Goal: Book appointment/travel/reservation

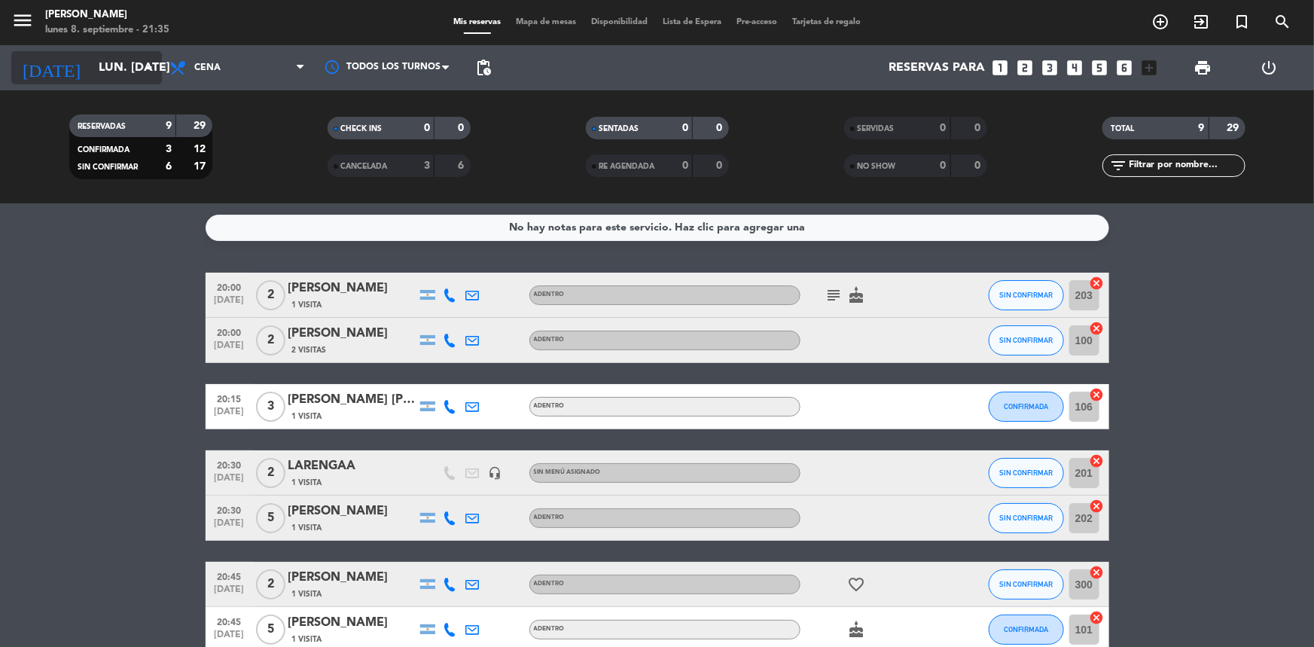
scroll to position [191, 0]
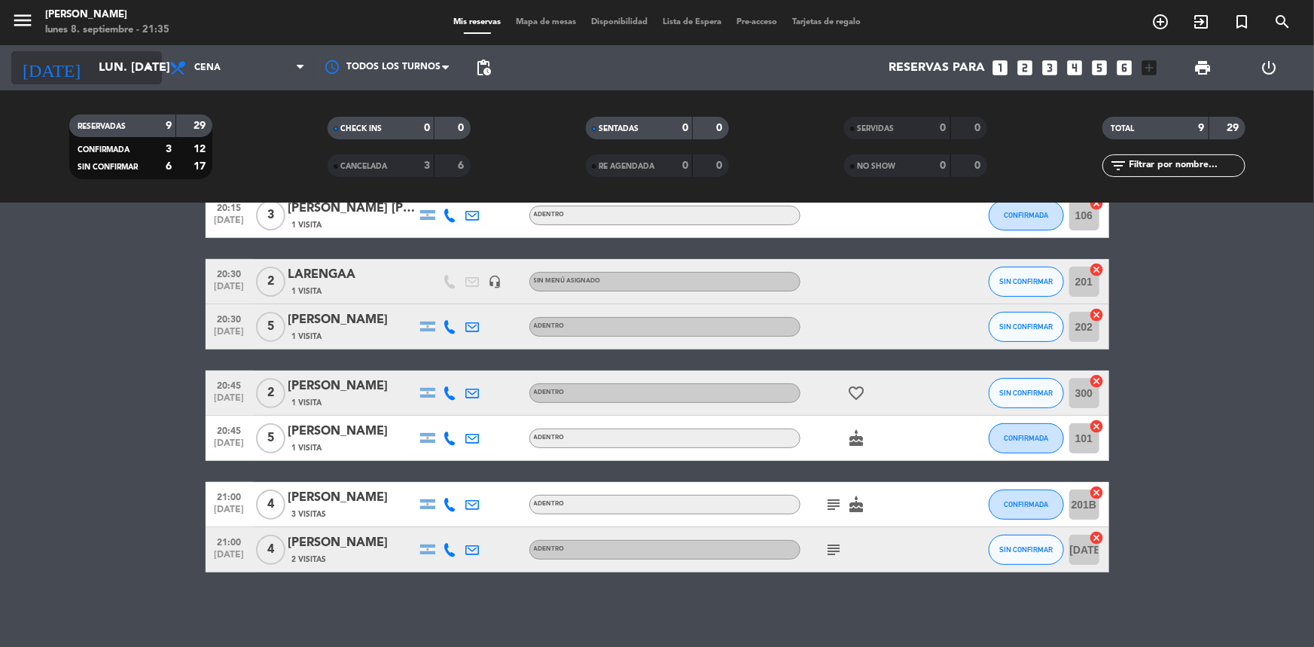
click at [105, 74] on input "lun. [DATE]" at bounding box center [170, 67] width 159 height 29
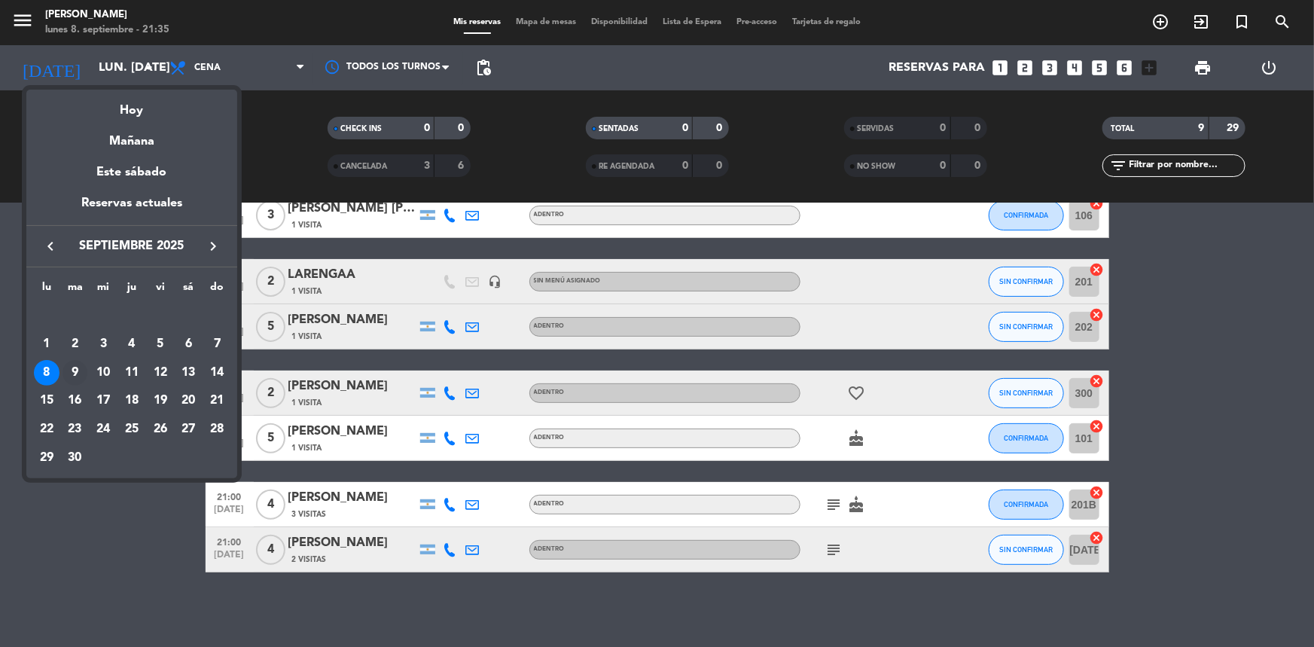
click at [70, 370] on div "9" at bounding box center [75, 373] width 26 height 26
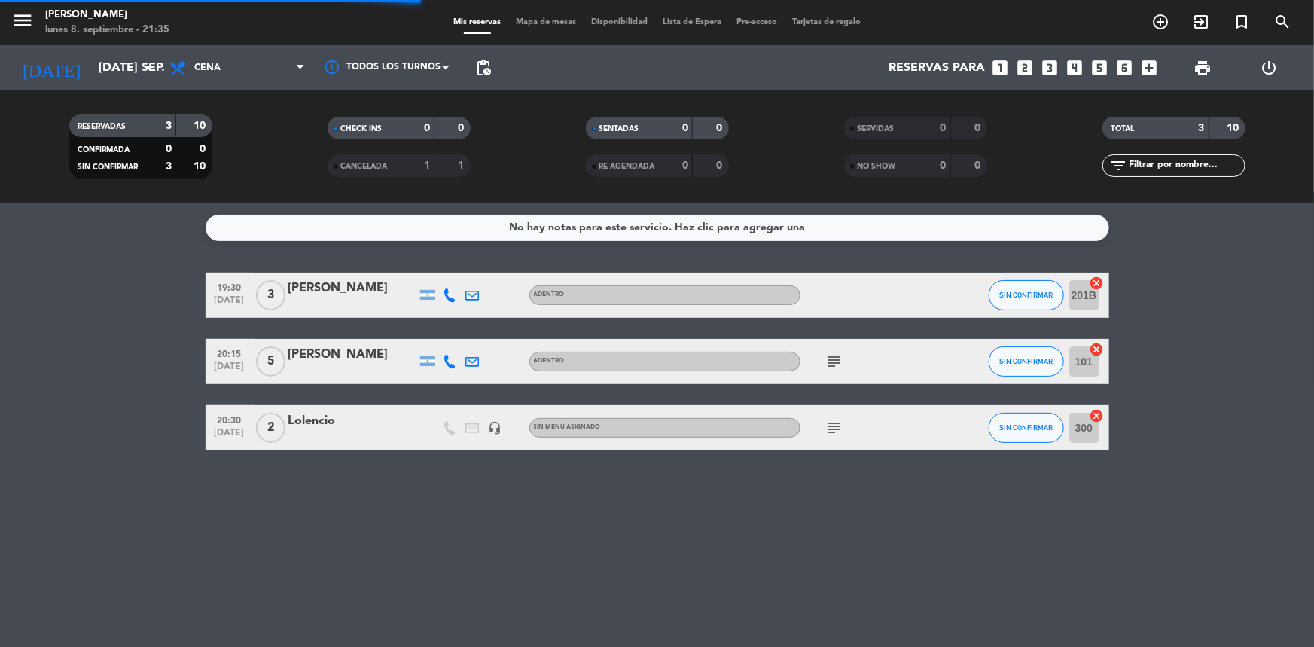
scroll to position [0, 0]
click at [91, 74] on input "[DATE] sep." at bounding box center [170, 67] width 159 height 29
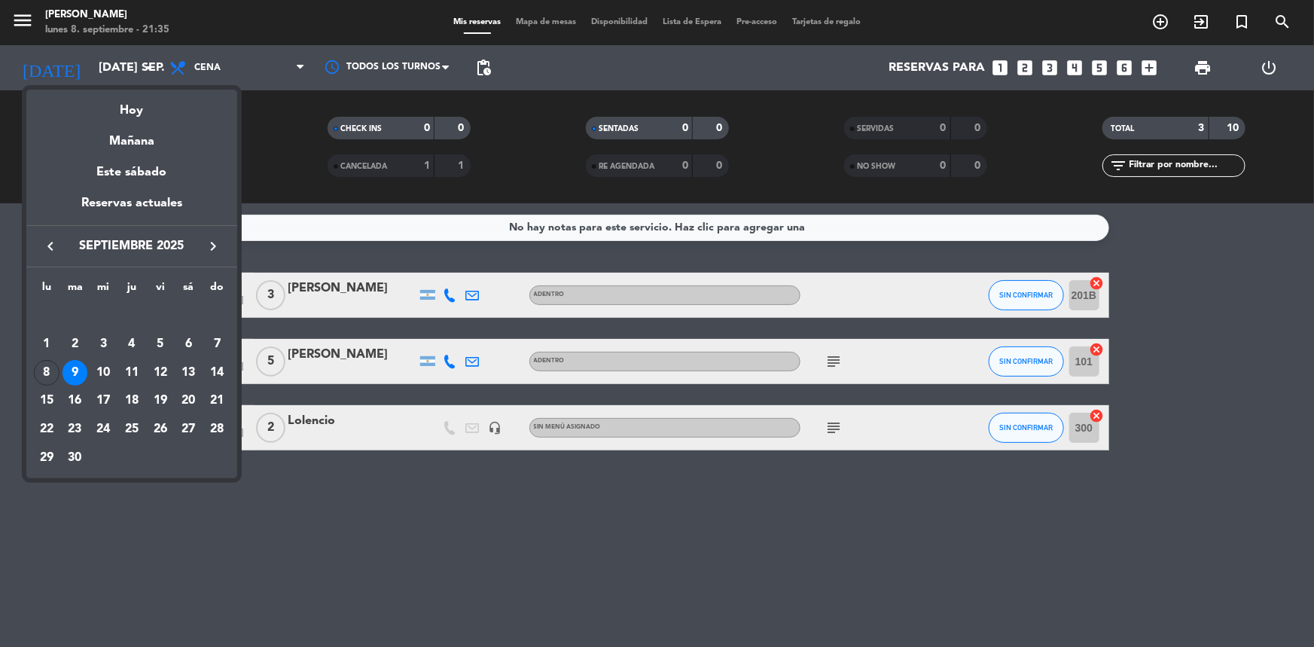
click at [336, 543] on div at bounding box center [657, 323] width 1314 height 647
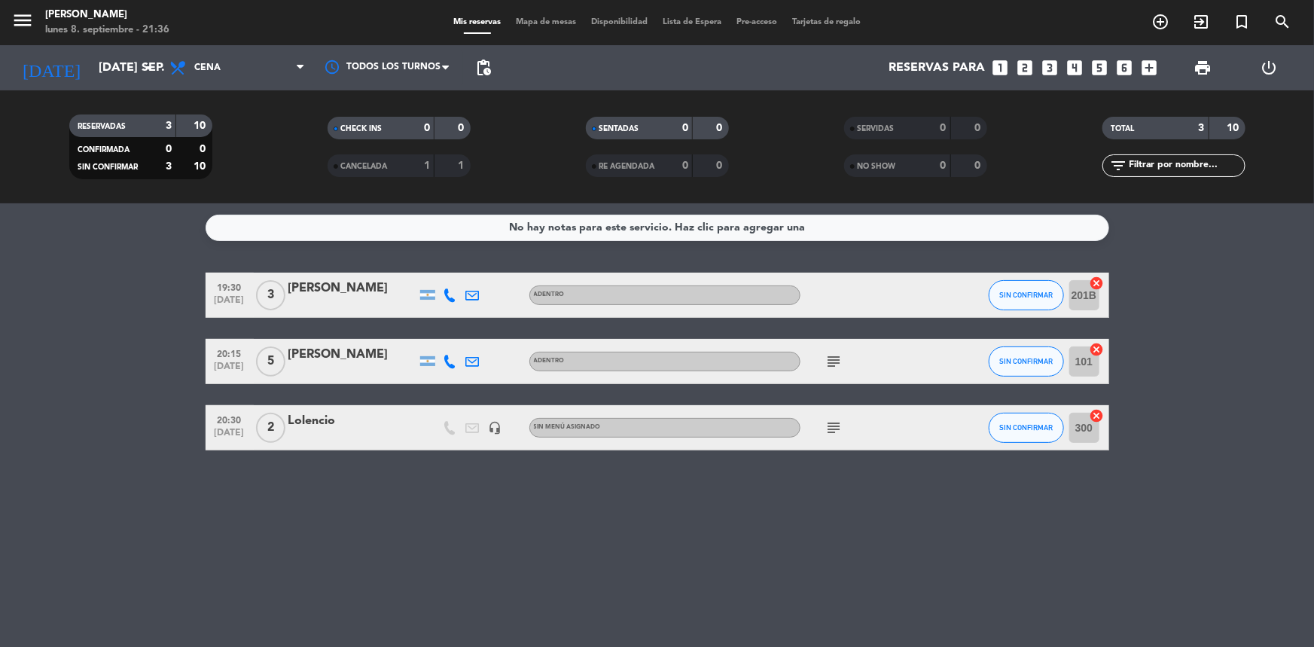
click at [833, 429] on icon "subject" at bounding box center [834, 428] width 18 height 18
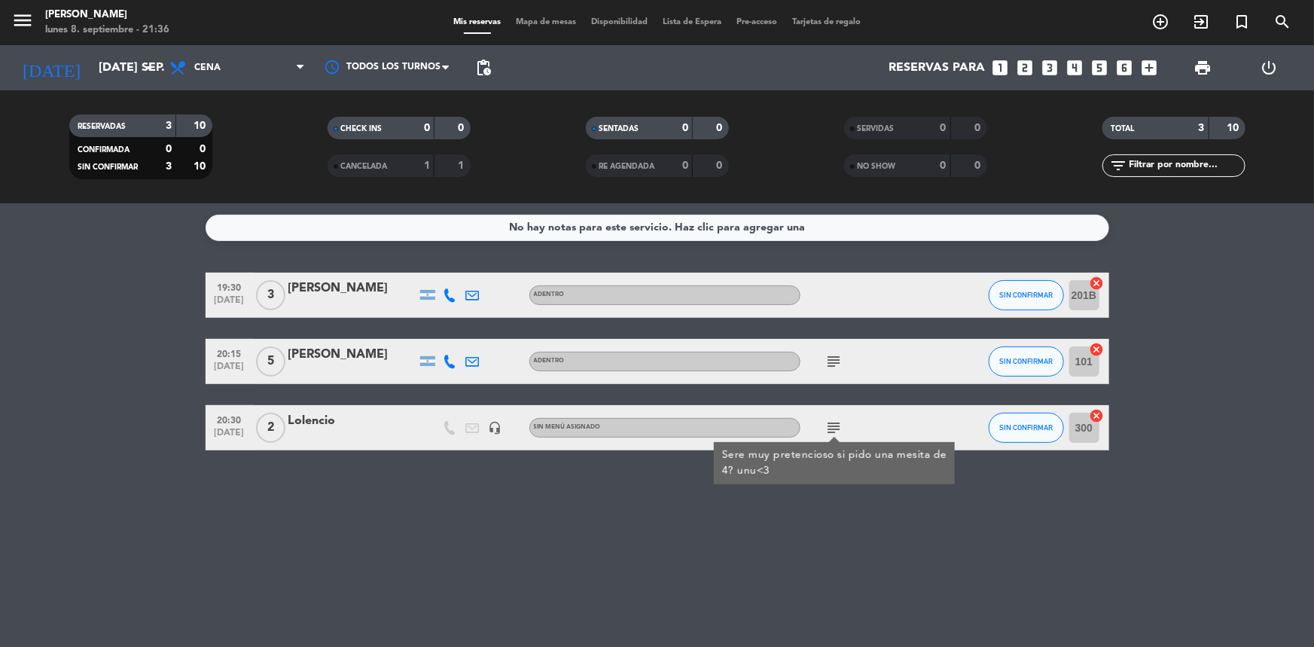
drag, startPoint x: 343, startPoint y: 495, endPoint x: 335, endPoint y: 463, distance: 32.7
click at [343, 489] on div "No hay notas para este servicio. Haz clic para agregar una 19:30 [DATE] 3 [PERS…" at bounding box center [657, 424] width 1314 height 443
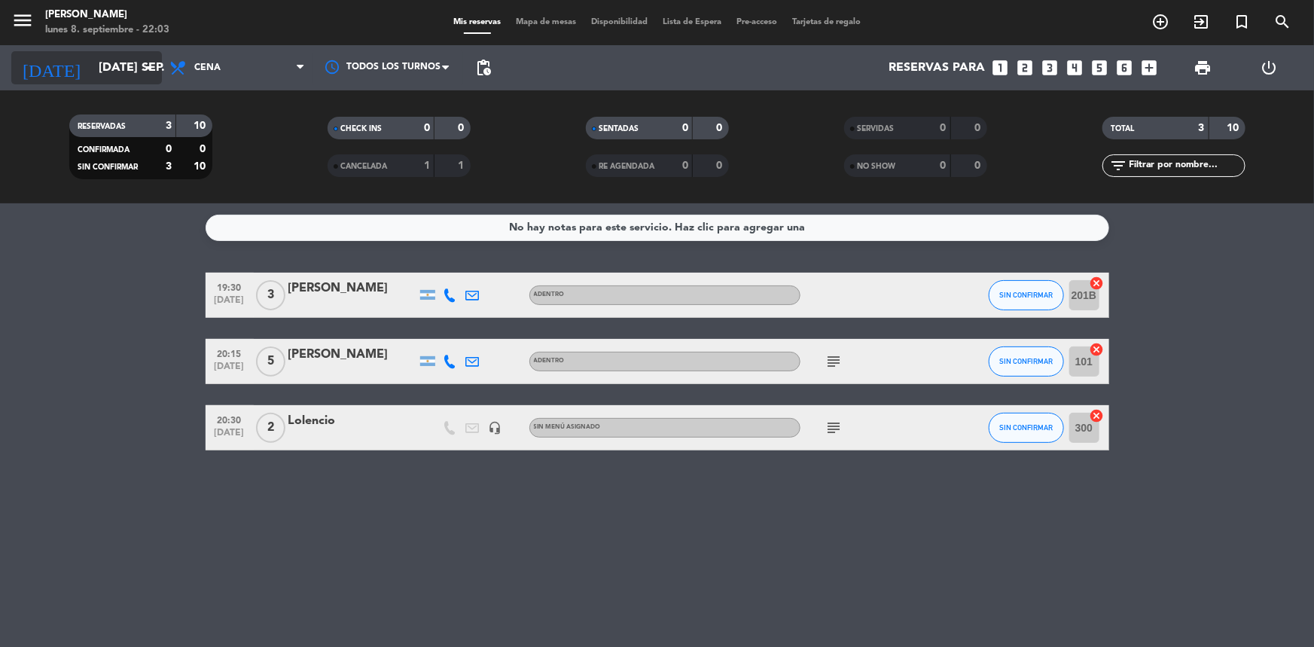
click at [99, 68] on input "[DATE] sep." at bounding box center [170, 67] width 159 height 29
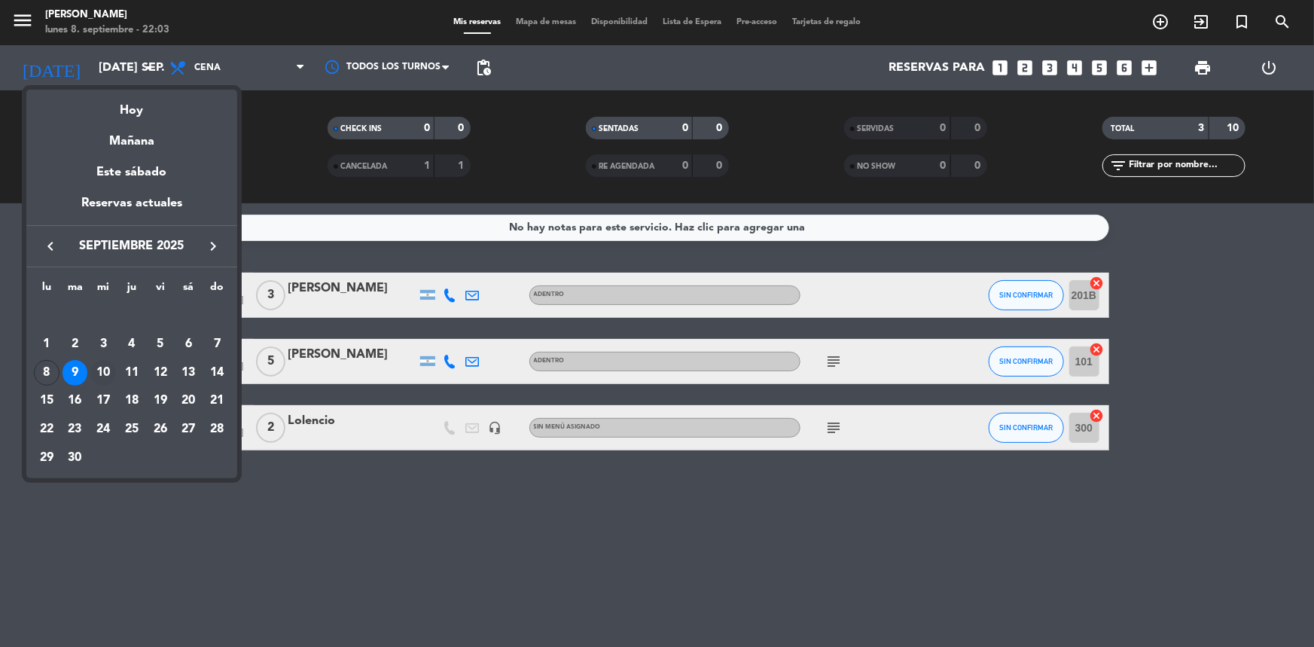
click at [102, 375] on div "10" at bounding box center [103, 373] width 26 height 26
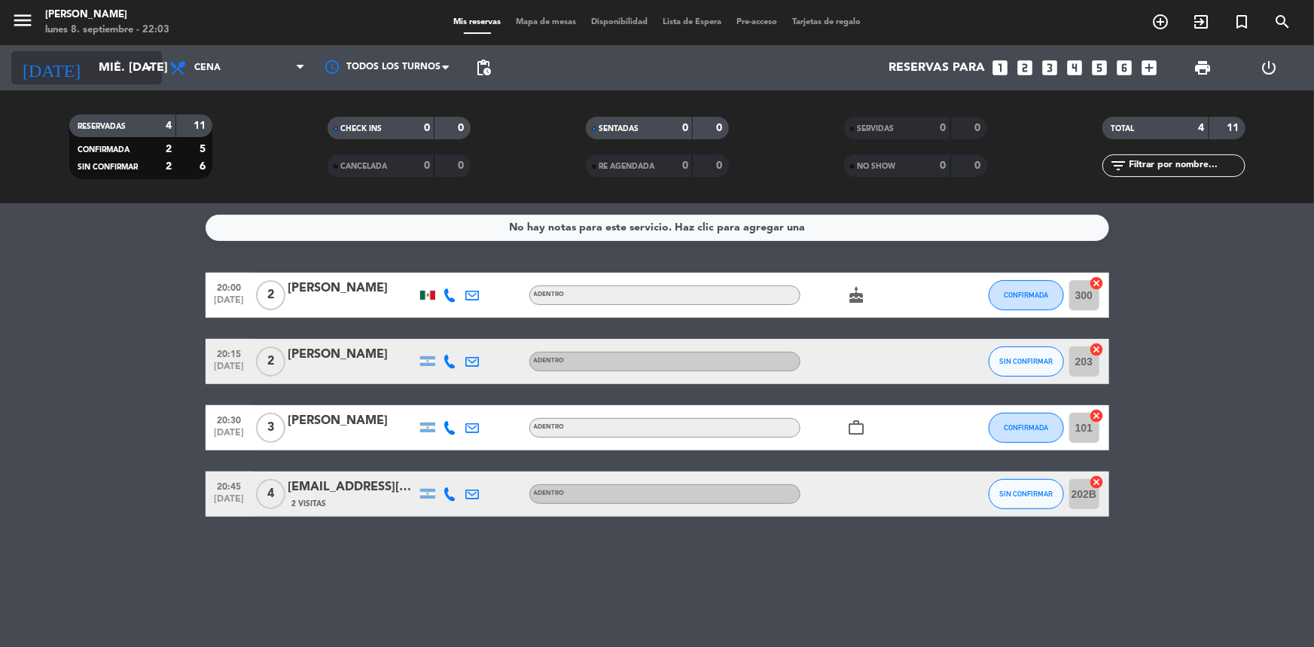
click at [91, 55] on input "mié. [DATE]" at bounding box center [170, 67] width 159 height 29
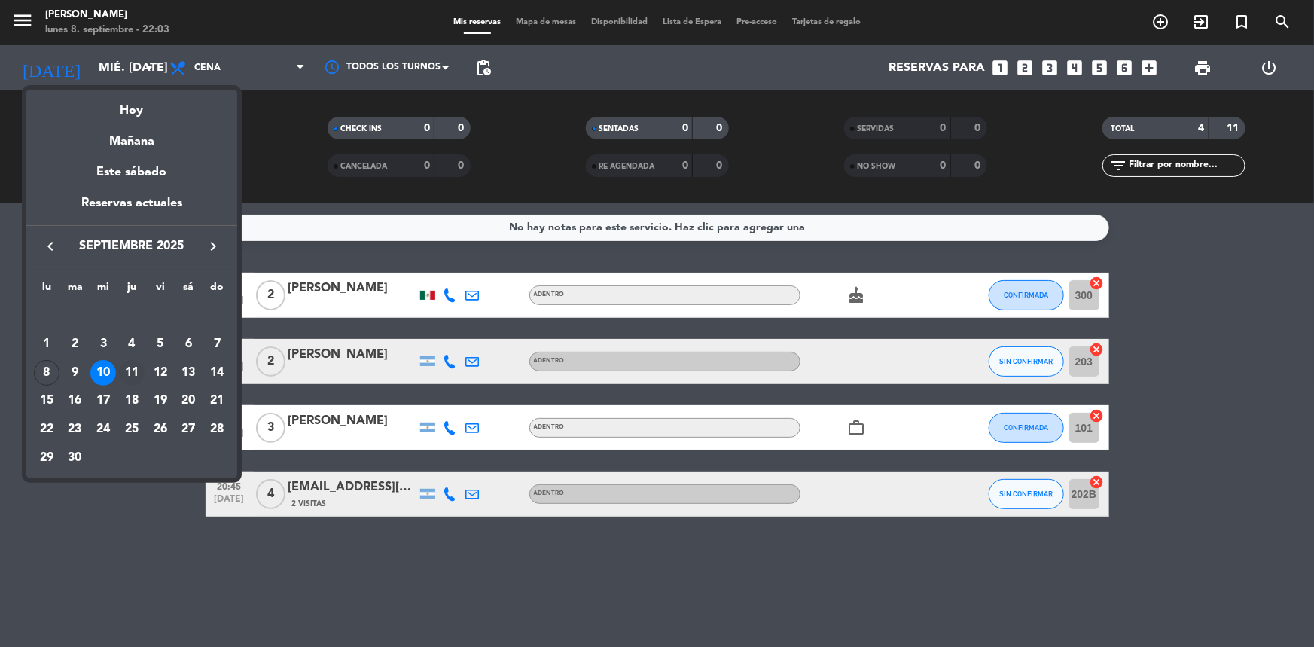
click at [137, 364] on div "11" at bounding box center [132, 373] width 26 height 26
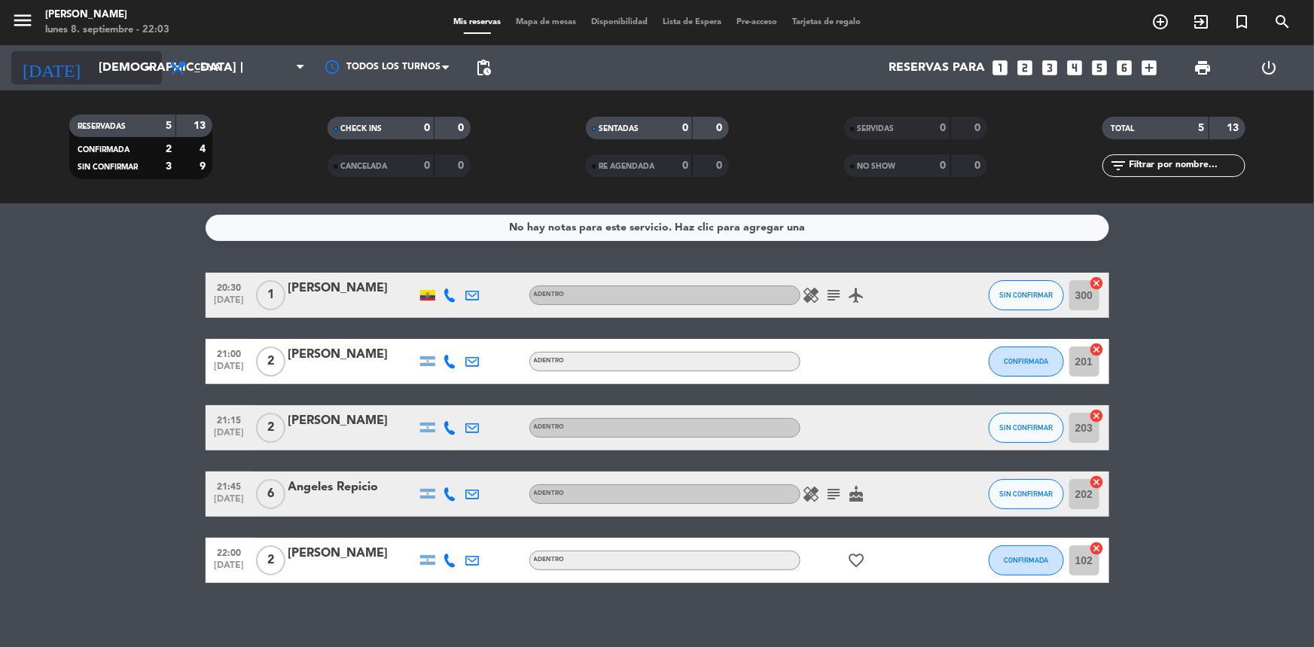
click at [91, 69] on input "[DEMOGRAPHIC_DATA] [DATE]" at bounding box center [170, 67] width 159 height 29
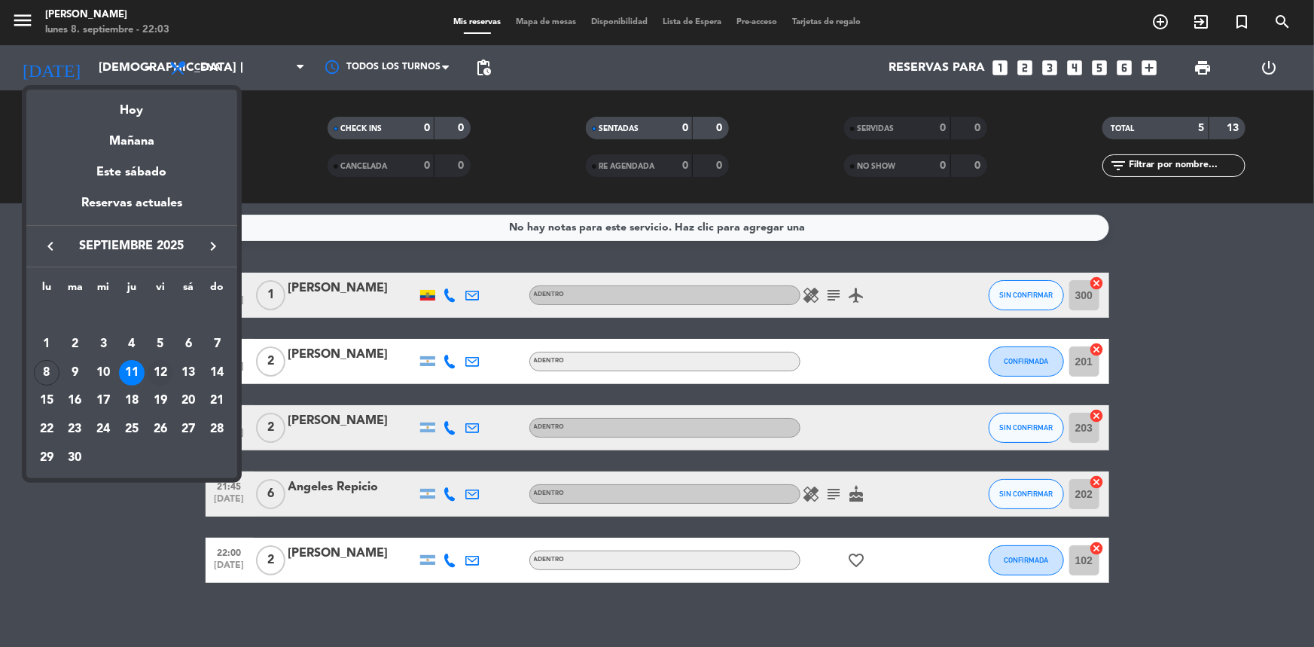
click at [158, 364] on div "12" at bounding box center [161, 373] width 26 height 26
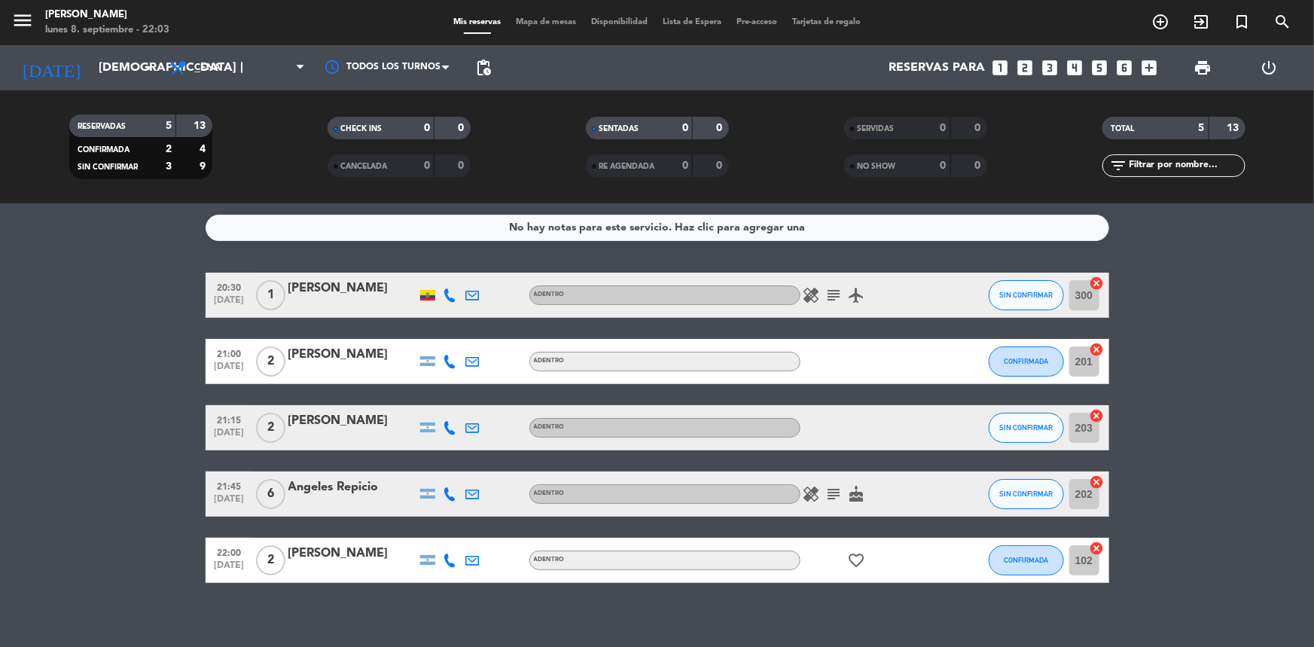
type input "vie. [DATE]"
